Goal: Communication & Community: Answer question/provide support

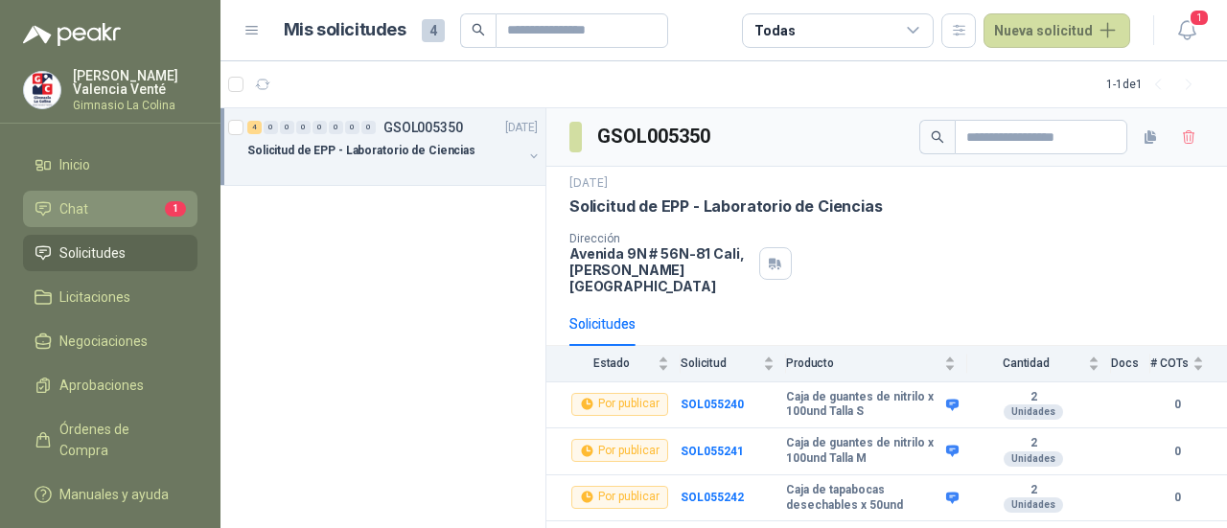
scroll to position [54, 0]
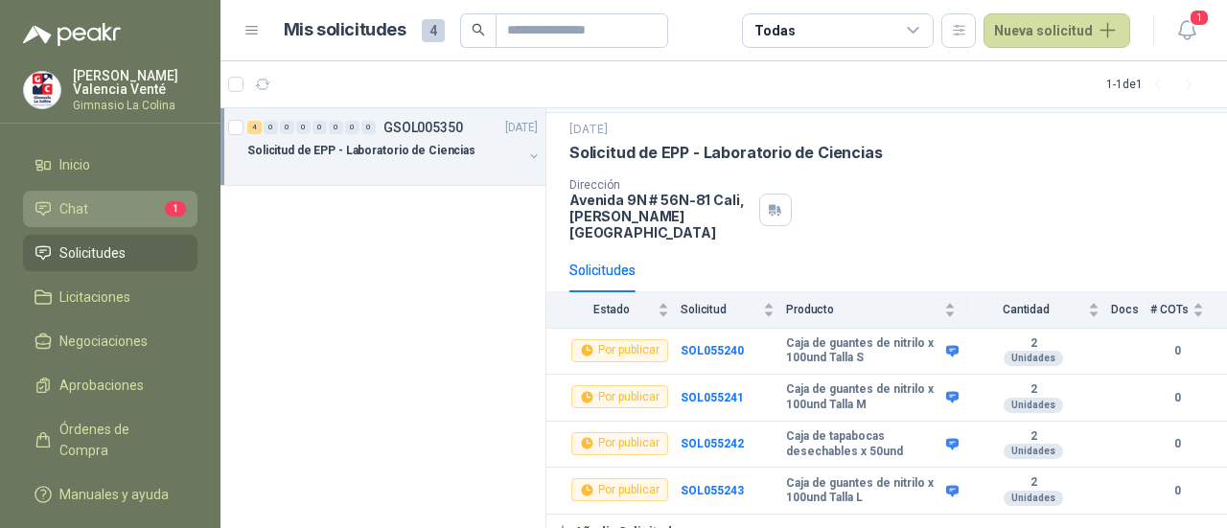
click at [131, 212] on li "Chat 1" at bounding box center [110, 208] width 151 height 21
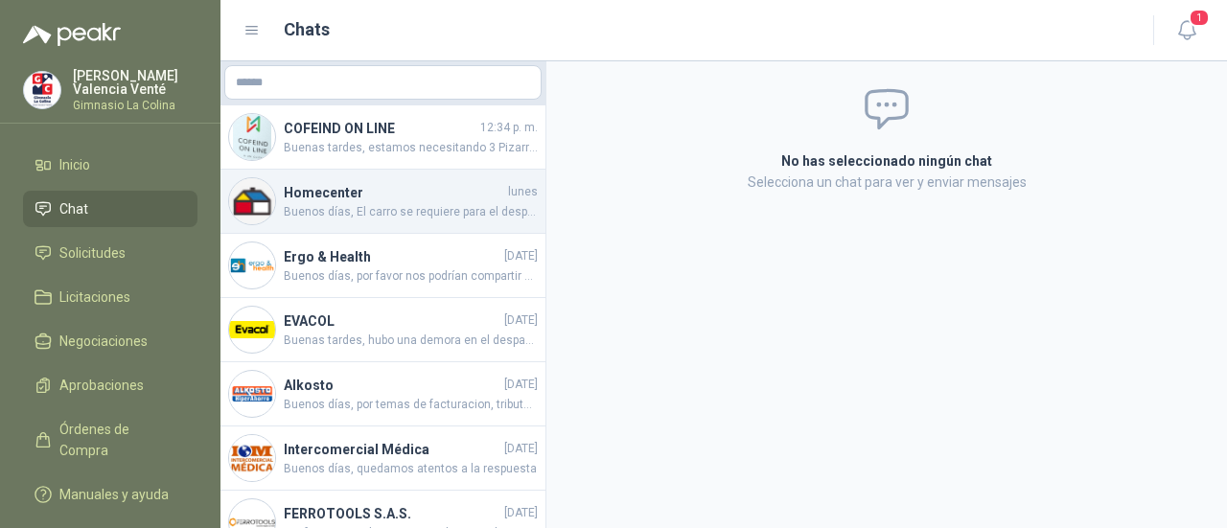
click at [452, 216] on span "Buenos días, El carro se requiere para el desplazamiento de elementos de cafete…" at bounding box center [411, 212] width 254 height 18
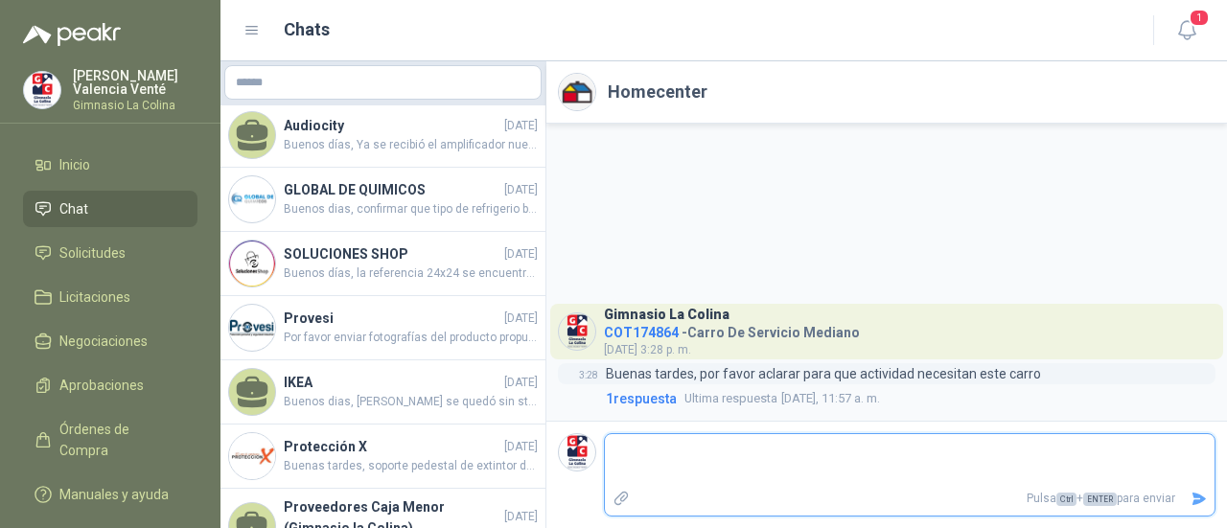
scroll to position [863, 0]
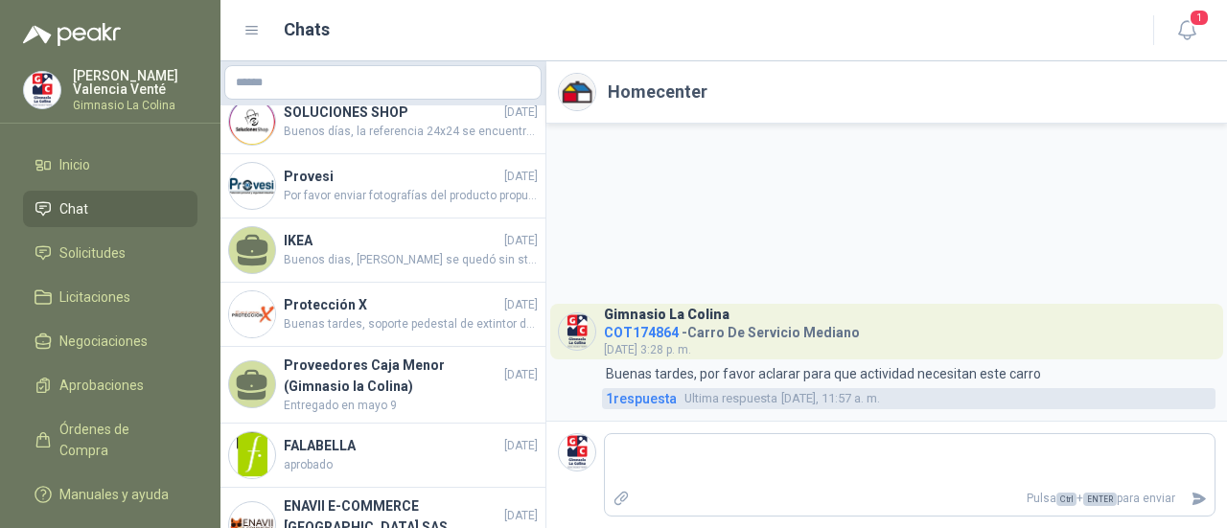
click at [632, 398] on span "1 respuesta" at bounding box center [641, 398] width 71 height 21
